Goal: Information Seeking & Learning: Learn about a topic

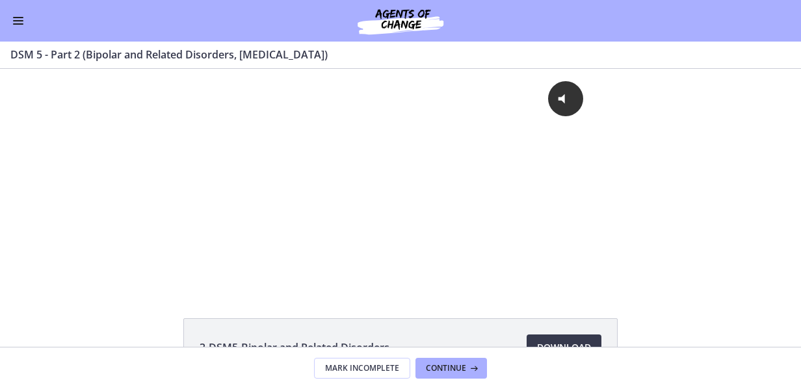
click at [17, 23] on button "Enable menu" at bounding box center [18, 21] width 16 height 16
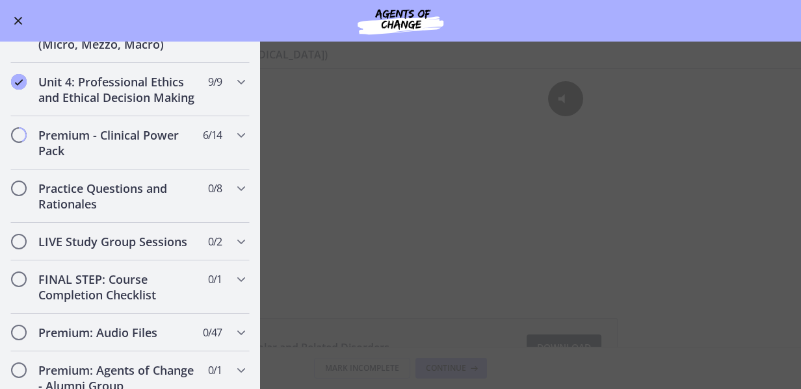
scroll to position [1290, 0]
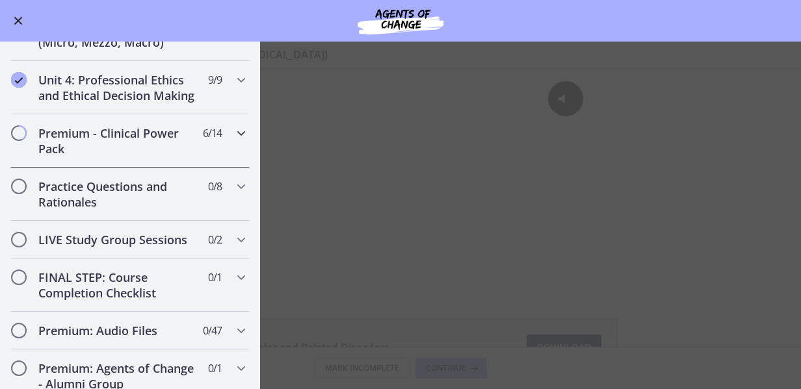
click at [233, 141] on icon "Chapters" at bounding box center [241, 133] width 16 height 16
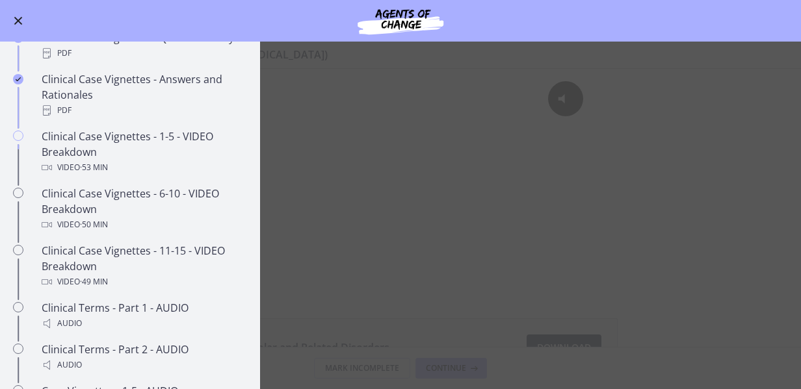
scroll to position [768, 0]
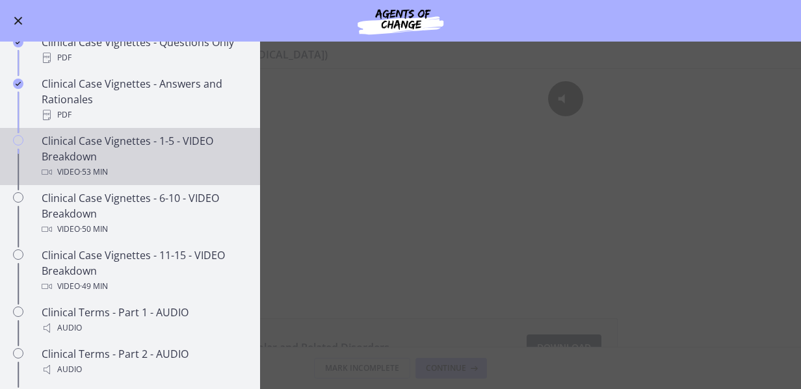
click at [96, 162] on div "Clinical Case Vignettes - 1-5 - VIDEO Breakdown Video · 53 min" at bounding box center [143, 156] width 203 height 47
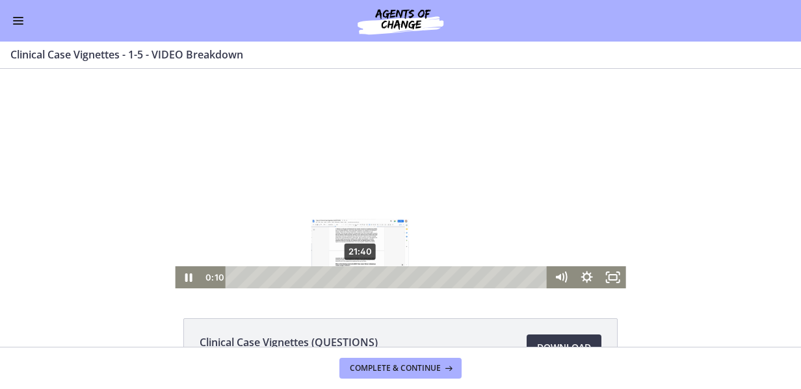
click at [355, 276] on div "21:40" at bounding box center [388, 277] width 306 height 22
click at [390, 278] on div "27:37" at bounding box center [388, 277] width 306 height 22
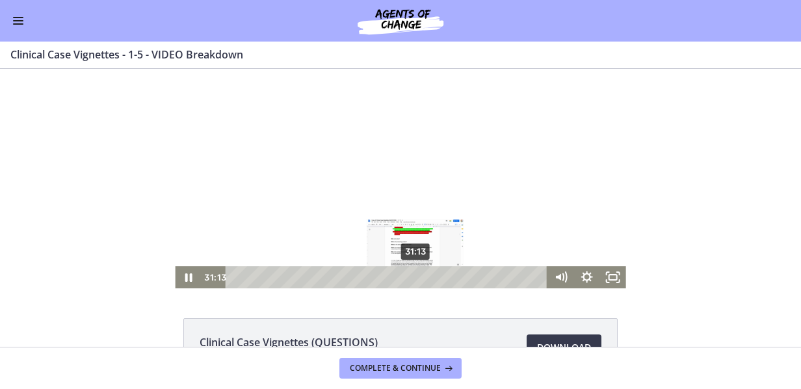
click at [411, 276] on div "31:13" at bounding box center [388, 277] width 306 height 22
click at [427, 276] on div "34:02" at bounding box center [388, 277] width 306 height 22
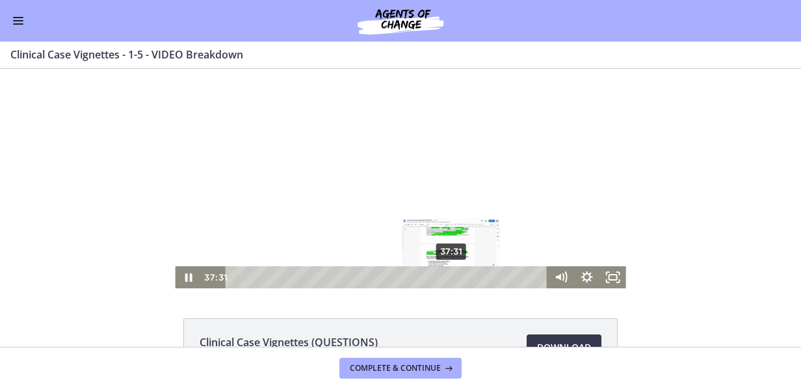
click at [447, 276] on div "37:31" at bounding box center [388, 277] width 306 height 22
click at [461, 276] on div "39:59" at bounding box center [388, 277] width 306 height 22
click at [474, 276] on div "42:07" at bounding box center [388, 277] width 306 height 22
drag, startPoint x: 462, startPoint y: 362, endPoint x: 478, endPoint y: 275, distance: 88.6
click at [478, 275] on div "Playbar" at bounding box center [481, 277] width 7 height 7
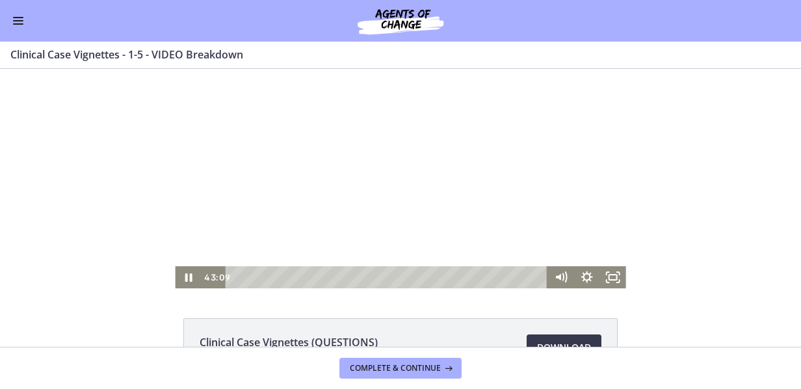
click at [402, 185] on div at bounding box center [400, 179] width 450 height 220
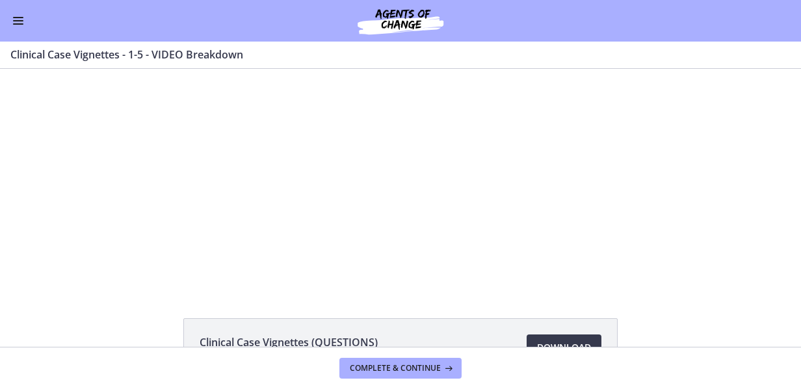
click at [402, 185] on div at bounding box center [400, 179] width 450 height 220
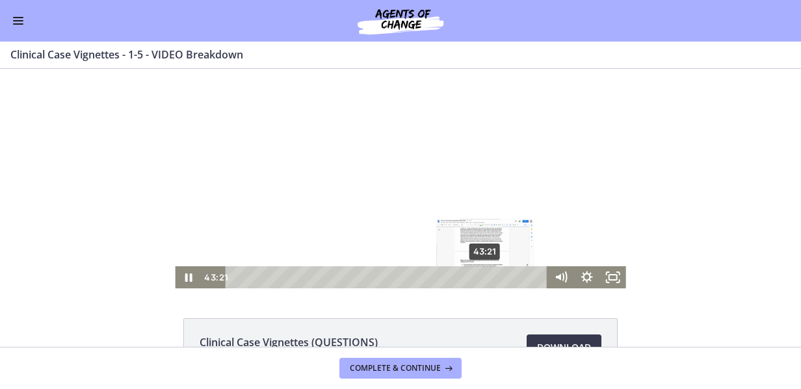
click at [481, 274] on div "43:21" at bounding box center [388, 277] width 306 height 22
click at [443, 229] on div at bounding box center [400, 179] width 450 height 220
click at [399, 218] on div at bounding box center [400, 179] width 450 height 220
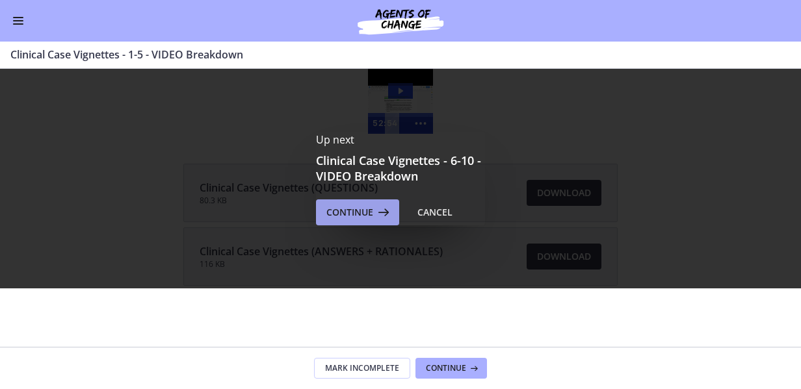
click at [352, 212] on span "Continue" at bounding box center [349, 213] width 47 height 16
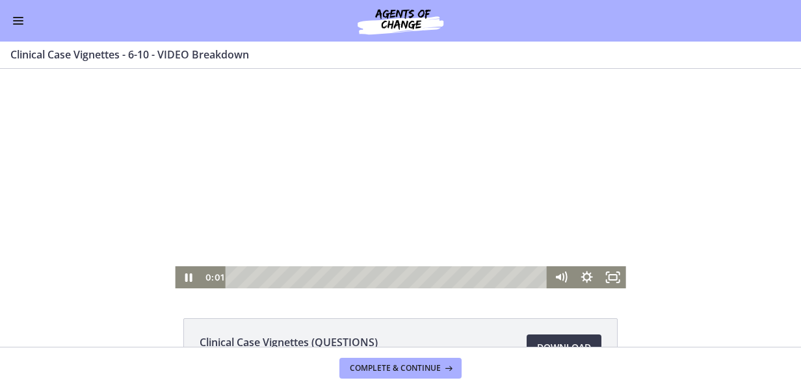
click at [376, 197] on div at bounding box center [400, 179] width 450 height 220
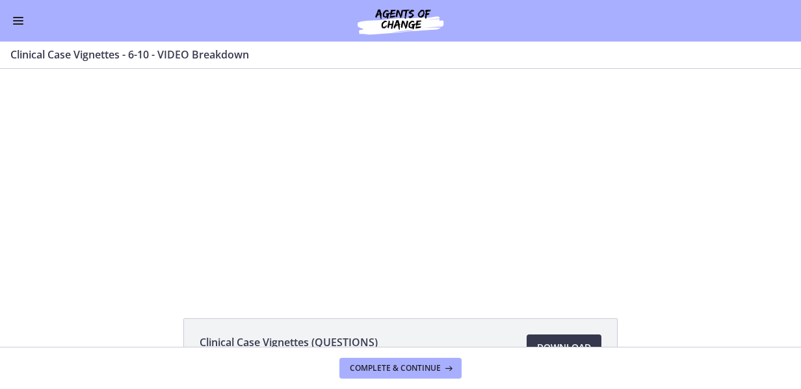
click at [22, 24] on span "Enable menu" at bounding box center [18, 23] width 10 height 1
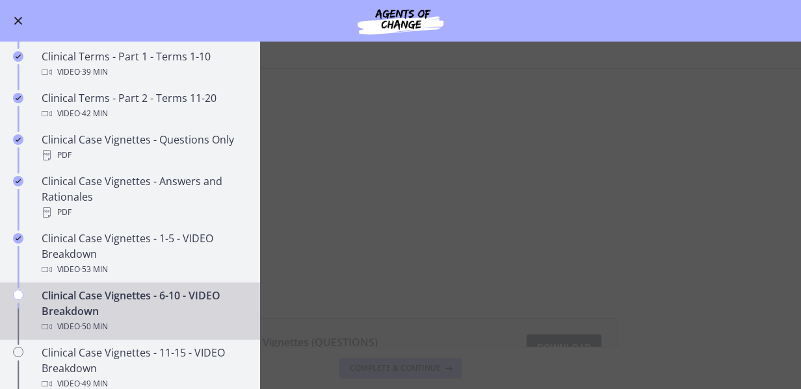
scroll to position [711, 0]
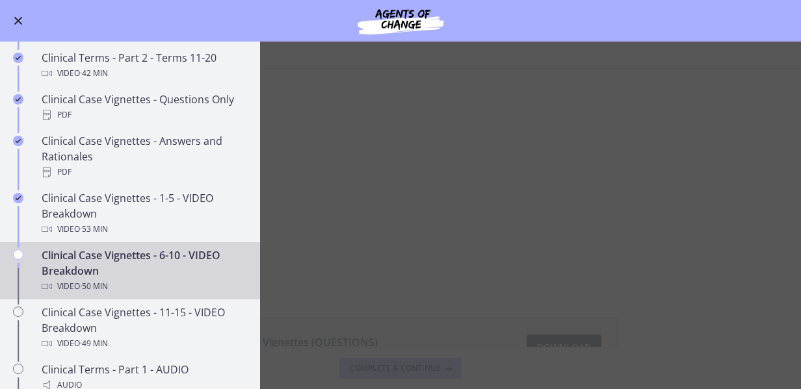
click at [19, 20] on span "Enable menu" at bounding box center [18, 21] width 8 height 8
